Goal: Task Accomplishment & Management: Complete application form

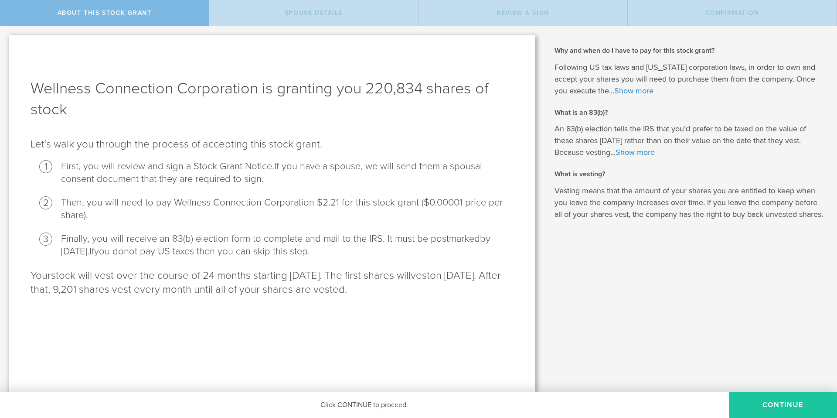
click at [780, 407] on button "CONTINUE" at bounding box center [783, 405] width 108 height 26
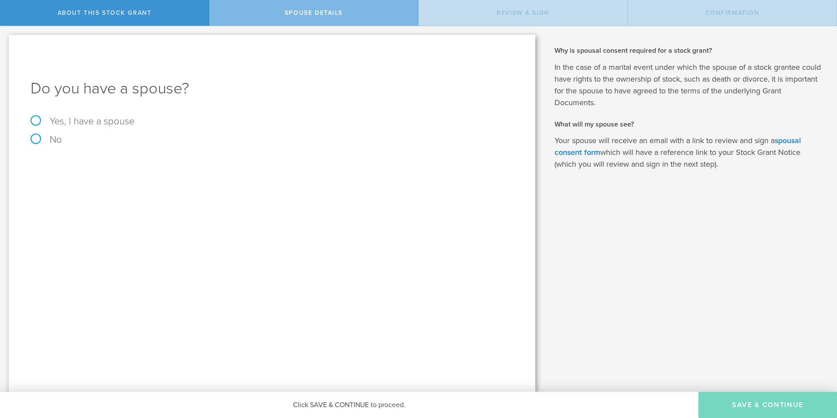
click at [33, 119] on label "Yes, I have a spouse" at bounding box center [272, 121] width 483 height 10
click at [6, 40] on input "Yes, I have a spouse" at bounding box center [3, 33] width 6 height 14
radio input "true"
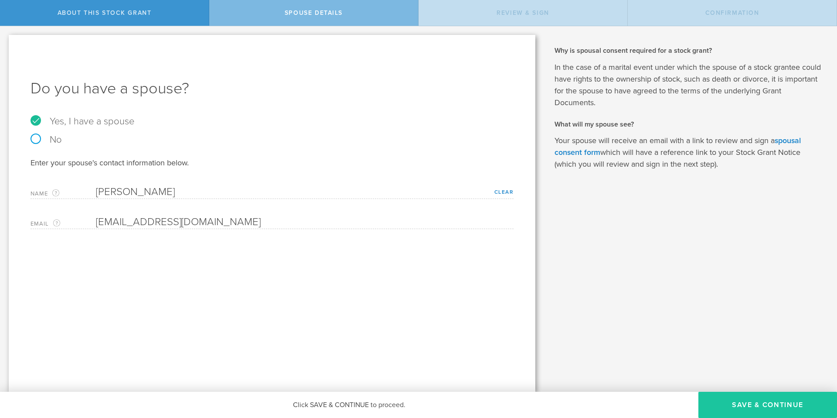
click at [757, 405] on button "Save & Continue" at bounding box center [768, 405] width 139 height 26
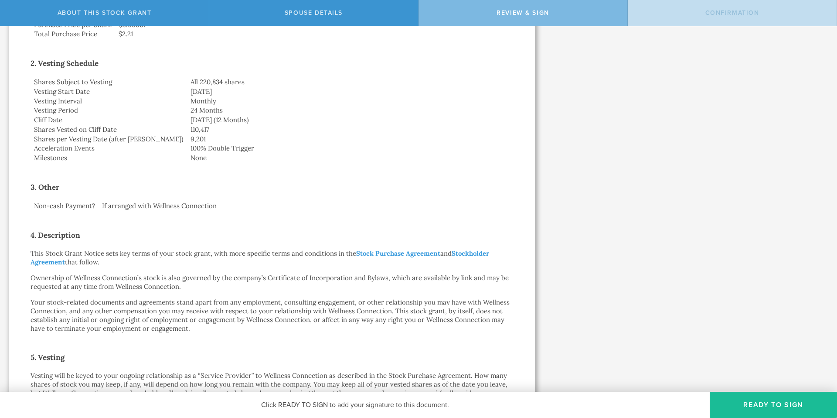
scroll to position [537, 0]
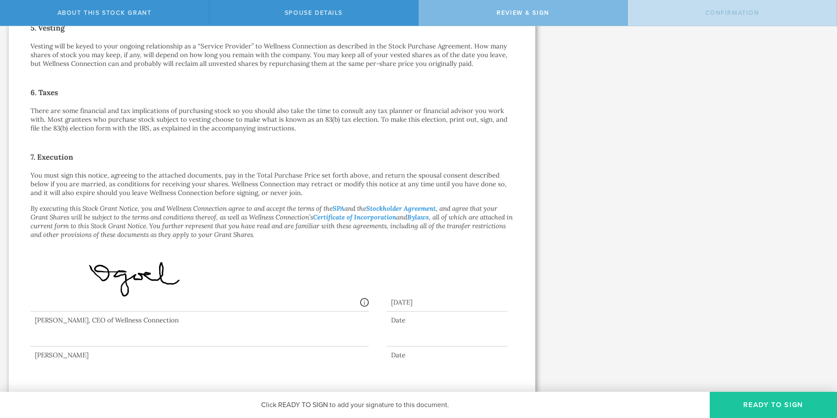
click at [769, 402] on button "Ready to Sign" at bounding box center [773, 405] width 127 height 26
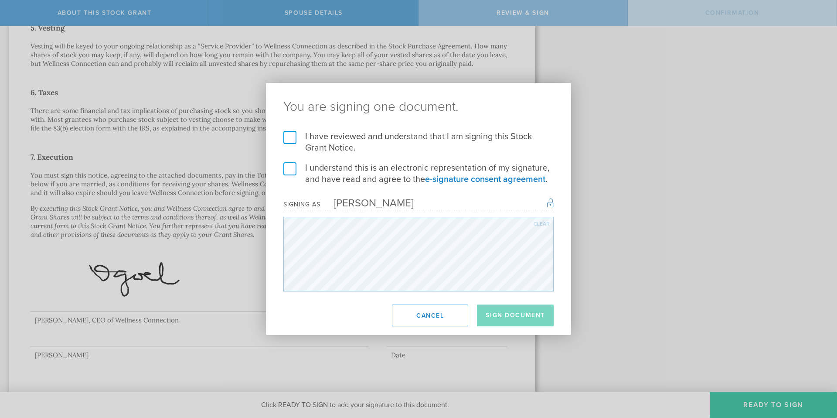
click at [287, 138] on label "I have reviewed and understand that I am signing this Stock Grant Notice." at bounding box center [419, 142] width 270 height 23
click at [0, 0] on input "I have reviewed and understand that I am signing this Stock Grant Notice." at bounding box center [0, 0] width 0 height 0
click at [288, 165] on label "I understand this is an electronic representation of my signature, and have rea…" at bounding box center [419, 173] width 270 height 23
click at [0, 0] on input "I understand this is an electronic representation of my signature, and have rea…" at bounding box center [0, 0] width 0 height 0
click at [510, 313] on button "Sign Document" at bounding box center [515, 315] width 77 height 22
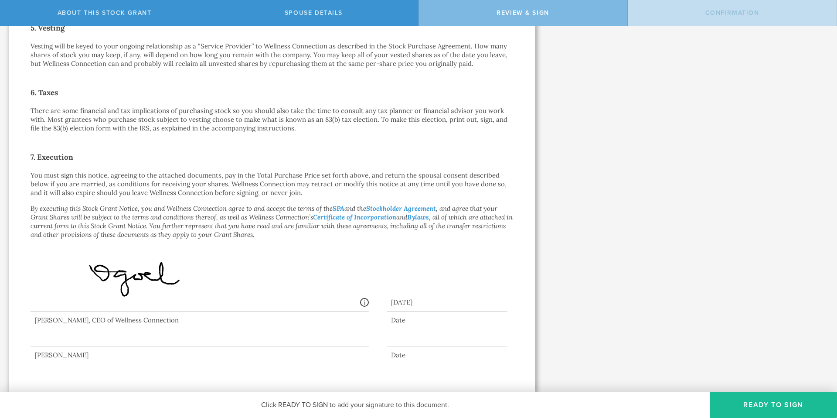
scroll to position [0, 0]
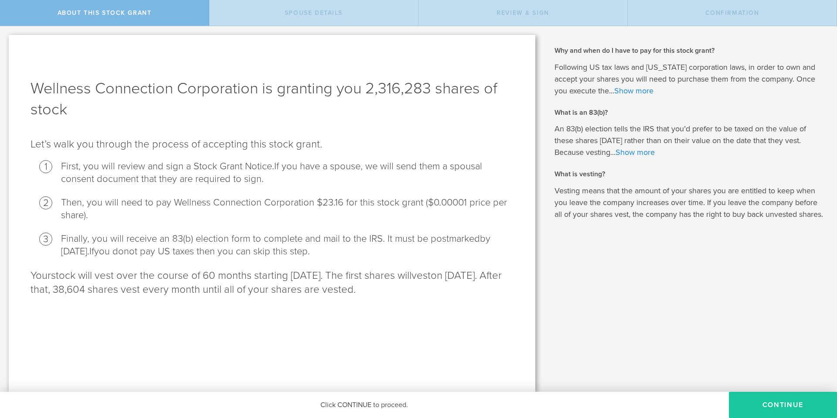
click at [789, 412] on button "CONTINUE" at bounding box center [783, 405] width 108 height 26
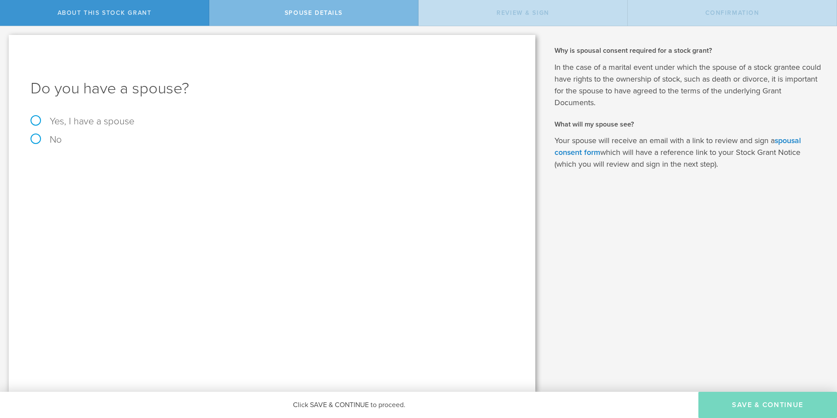
click at [84, 120] on label "Yes, I have a spouse" at bounding box center [272, 121] width 483 height 10
click at [6, 40] on input "Yes, I have a spouse" at bounding box center [3, 33] width 6 height 14
radio input "true"
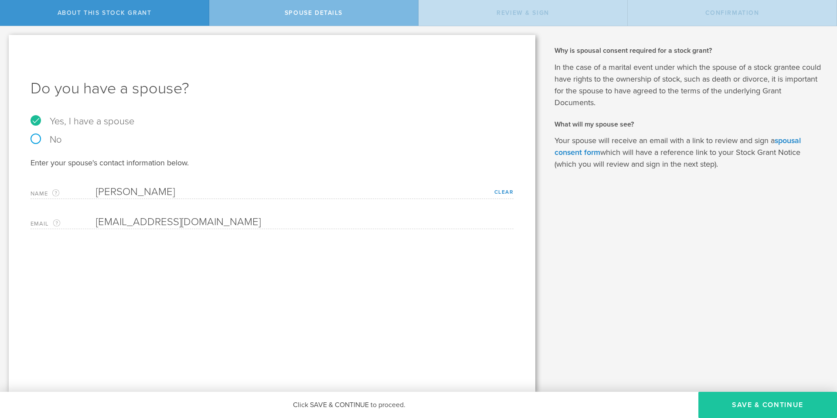
click at [769, 404] on button "Save & Continue" at bounding box center [768, 405] width 139 height 26
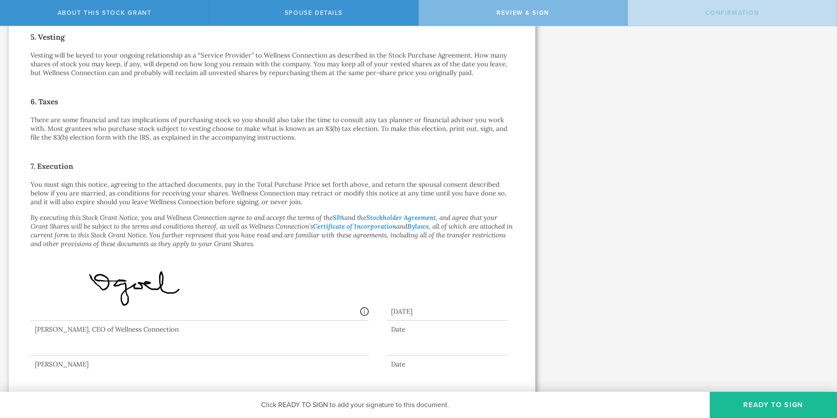
scroll to position [537, 0]
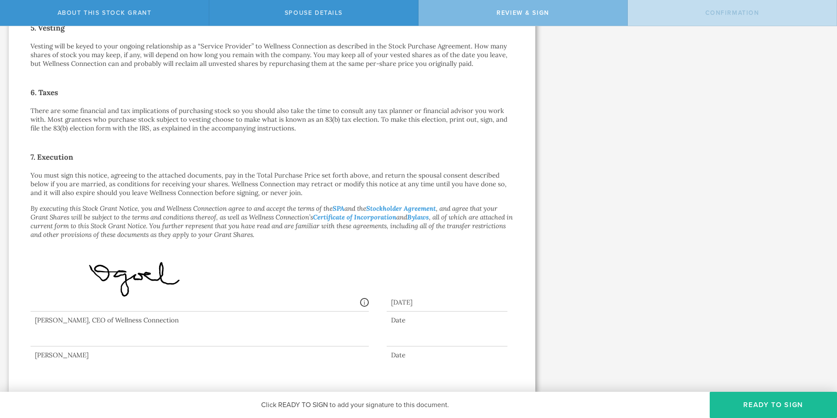
click at [135, 335] on div at bounding box center [200, 328] width 338 height 35
click at [740, 401] on button "Ready to Sign" at bounding box center [773, 405] width 127 height 26
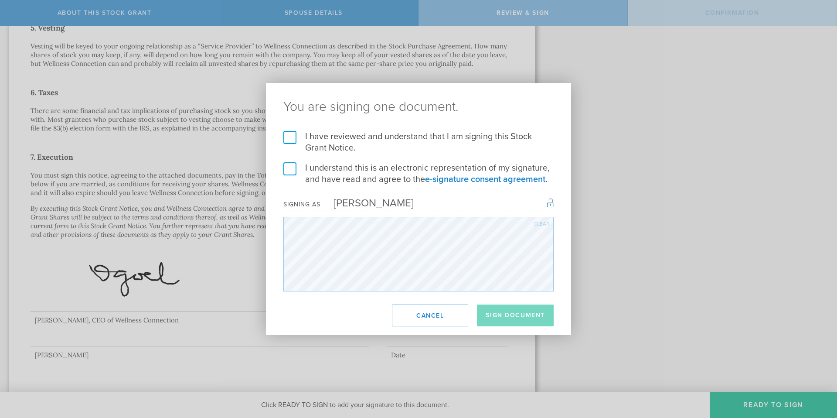
click at [290, 141] on label "I have reviewed and understand that I am signing this Stock Grant Notice." at bounding box center [419, 142] width 270 height 23
click at [0, 0] on input "I have reviewed and understand that I am signing this Stock Grant Notice." at bounding box center [0, 0] width 0 height 0
click at [291, 169] on label "I understand this is an electronic representation of my signature, and have rea…" at bounding box center [419, 173] width 270 height 23
click at [0, 0] on input "I understand this is an electronic representation of my signature, and have rea…" at bounding box center [0, 0] width 0 height 0
click at [513, 314] on button "Sign Document" at bounding box center [515, 315] width 77 height 22
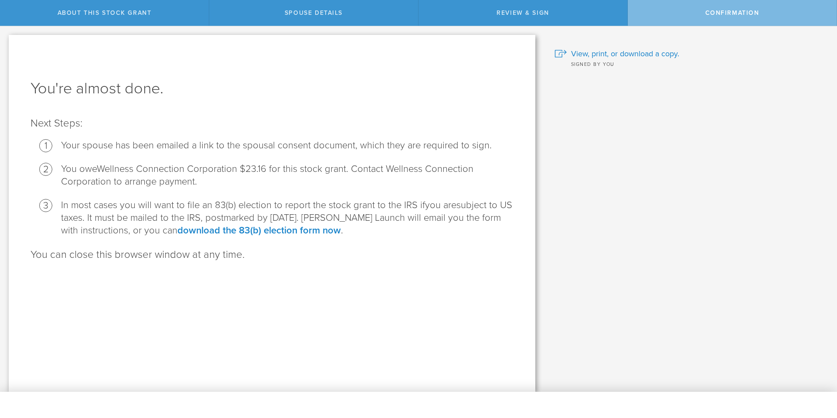
scroll to position [0, 0]
